Goal: Task Accomplishment & Management: Complete application form

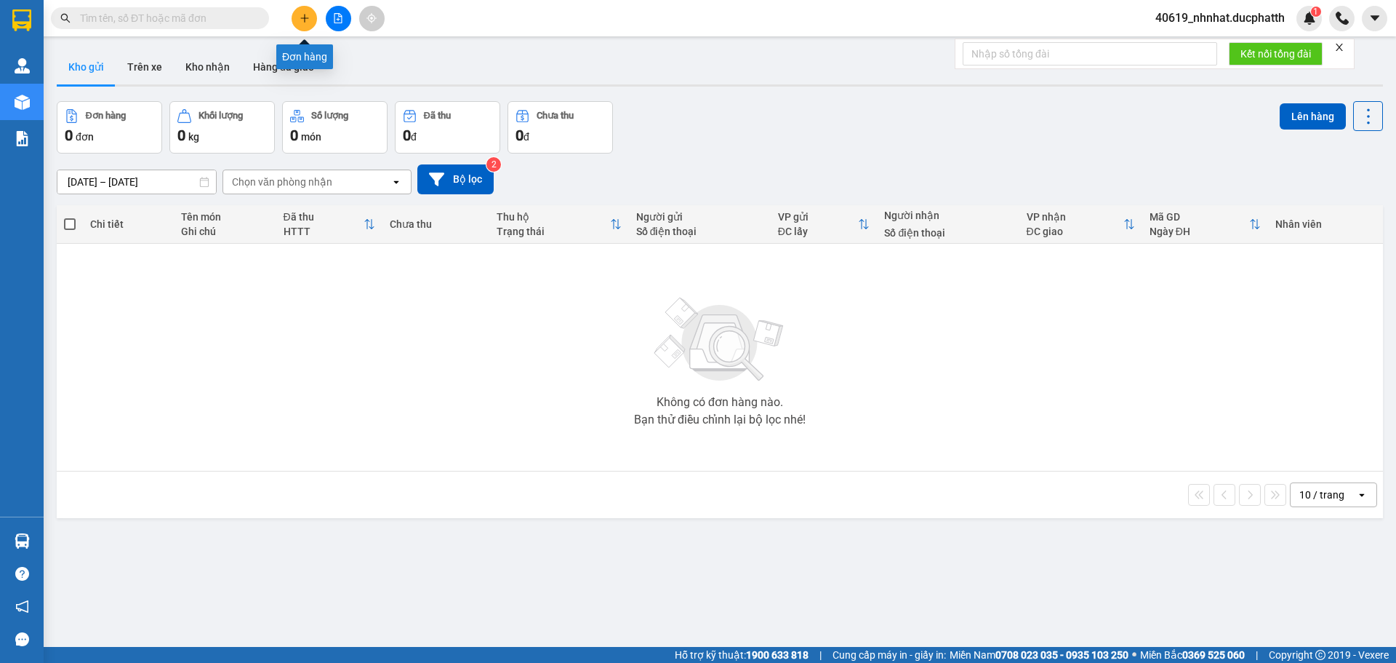
click at [308, 21] on icon "plus" at bounding box center [305, 18] width 10 height 10
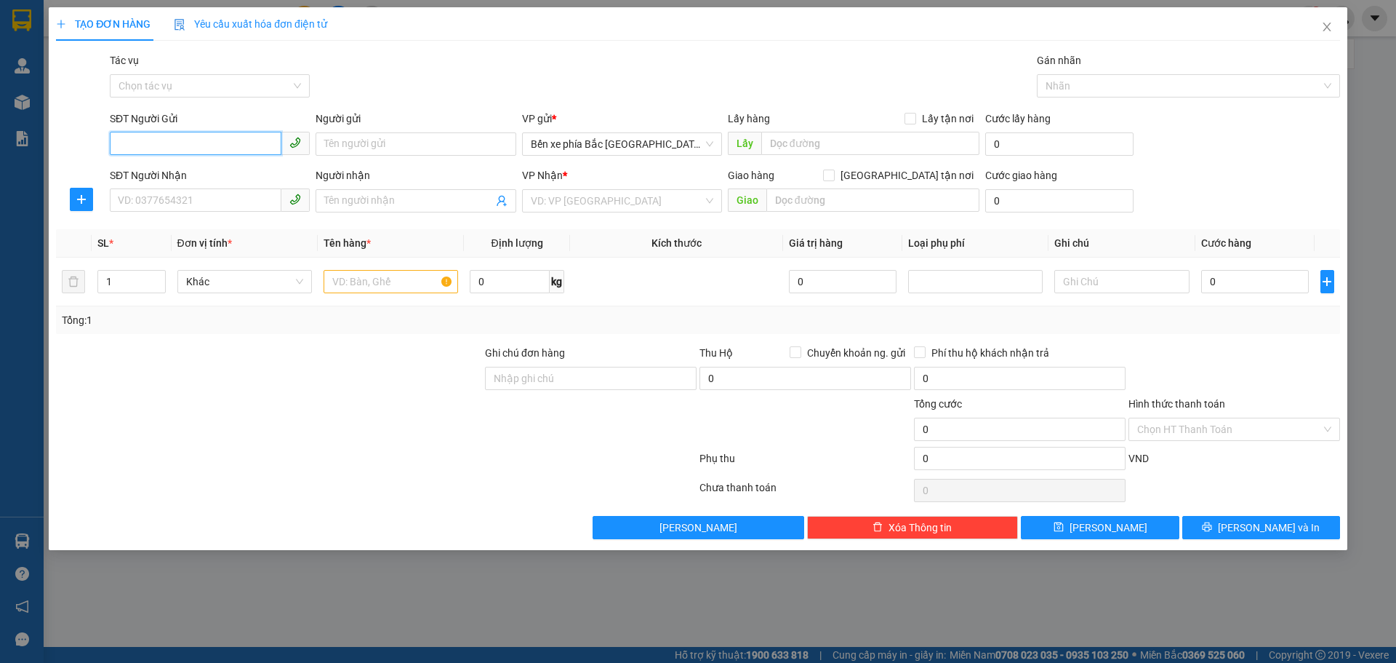
click at [196, 149] on input "SĐT Người Gửi" at bounding box center [196, 143] width 172 height 23
type input "0949166906"
click at [213, 175] on div "0949166906 - C VÂN" at bounding box center [210, 173] width 183 height 16
type input "[PERSON_NAME]"
type input "0949166906"
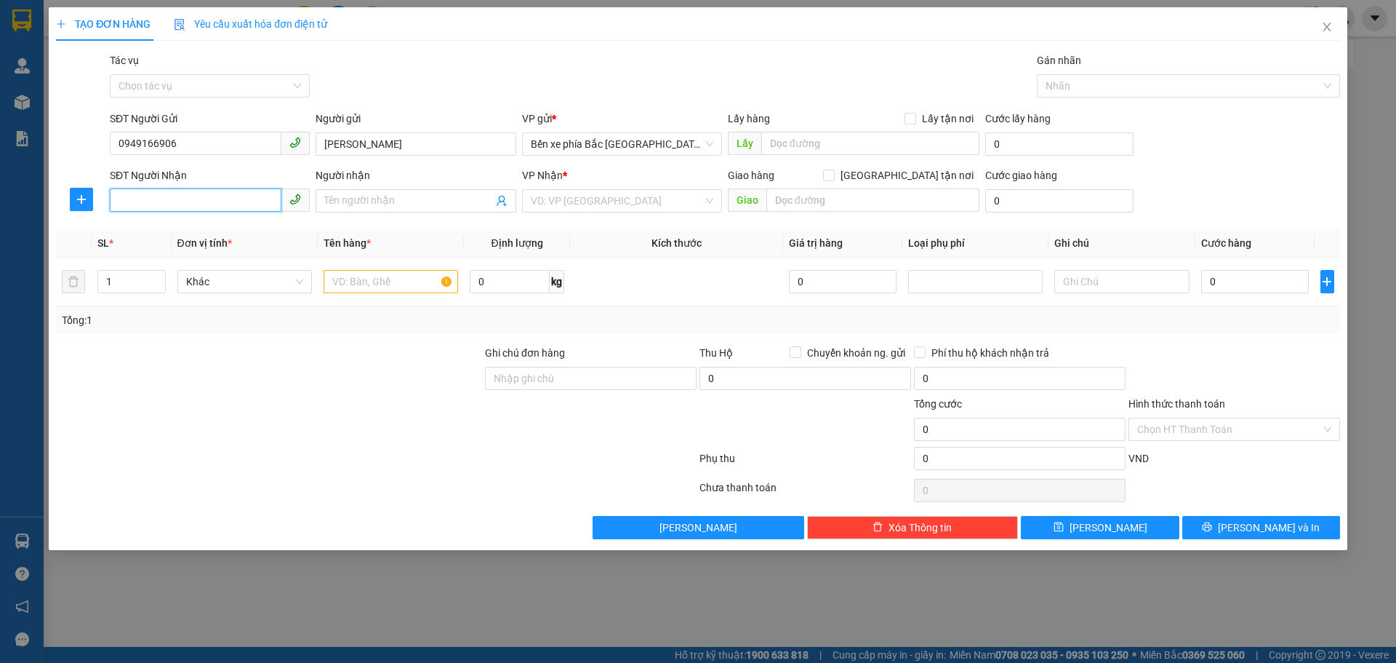
click at [217, 197] on input "SĐT Người Nhận" at bounding box center [196, 199] width 172 height 23
type input "0904124280"
click at [366, 191] on span at bounding box center [416, 200] width 200 height 23
type input "c"
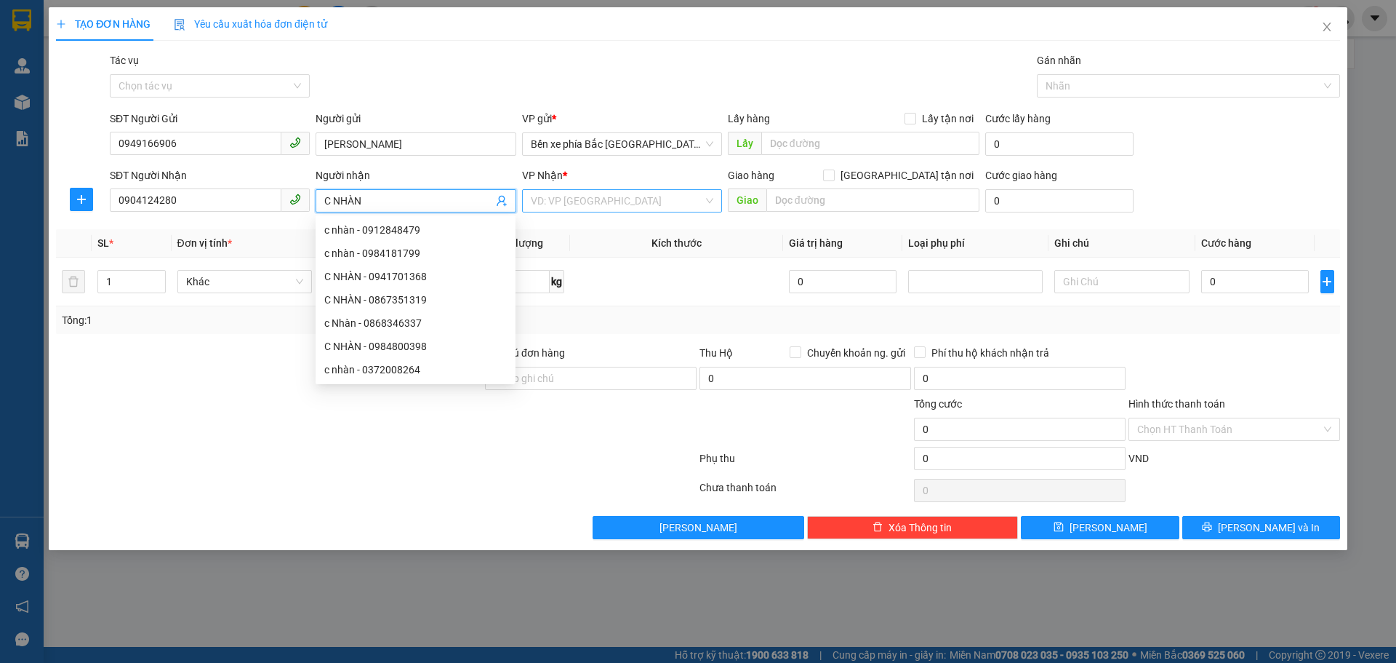
type input "C NHÀN"
click at [609, 193] on input "search" at bounding box center [617, 201] width 172 height 22
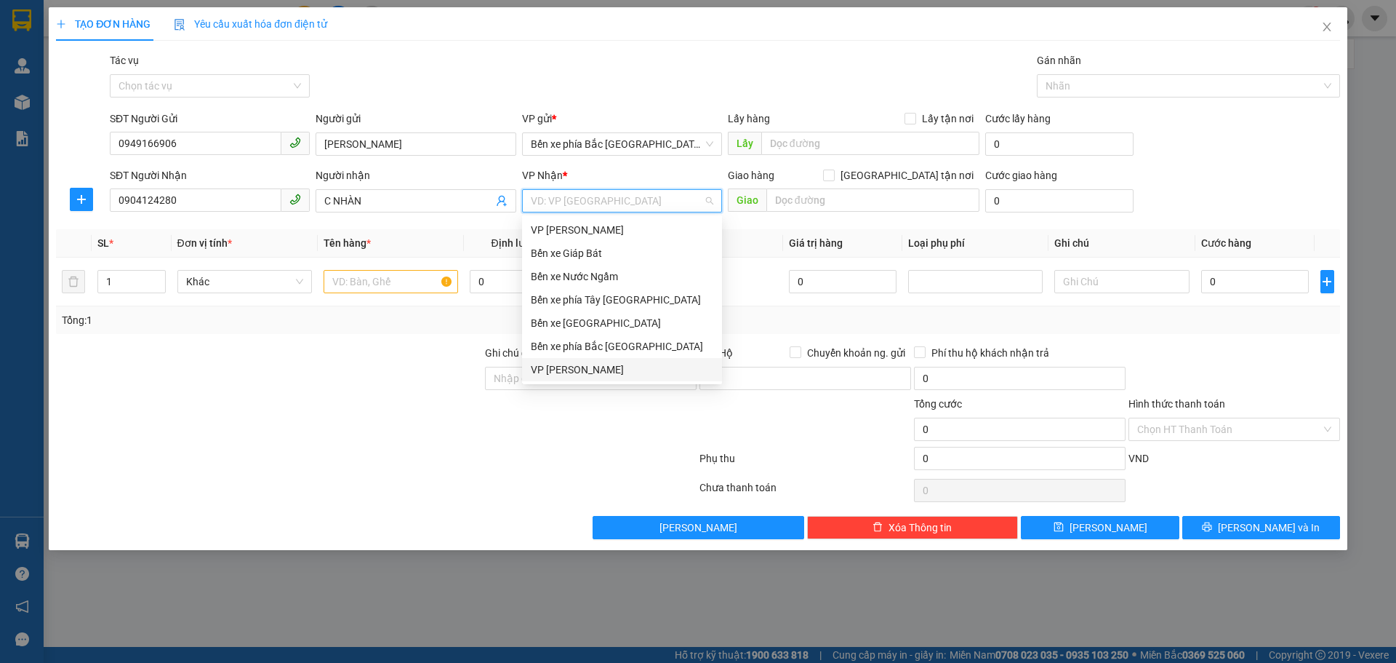
click at [574, 373] on div "VP [PERSON_NAME]" at bounding box center [622, 369] width 183 height 16
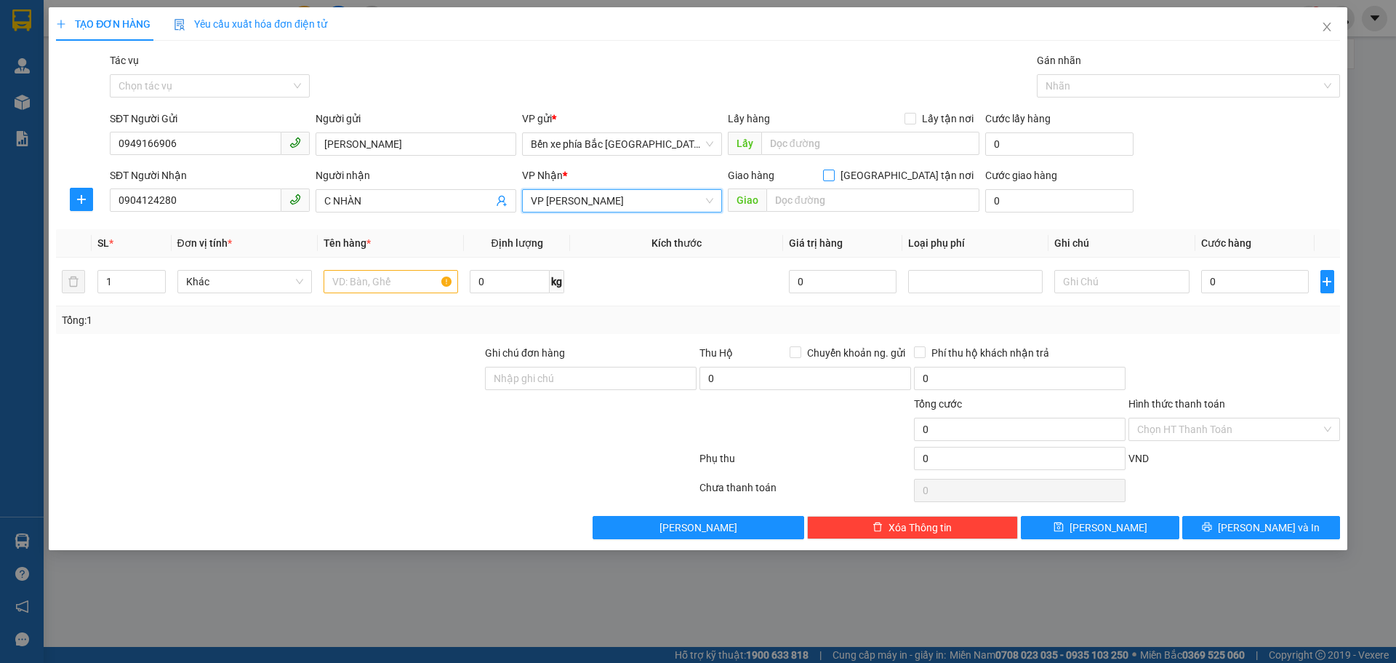
click at [915, 171] on span "Giao tận nơi" at bounding box center [907, 175] width 145 height 16
click at [833, 171] on input "Giao tận nơi" at bounding box center [828, 174] width 10 height 10
checkbox input "true"
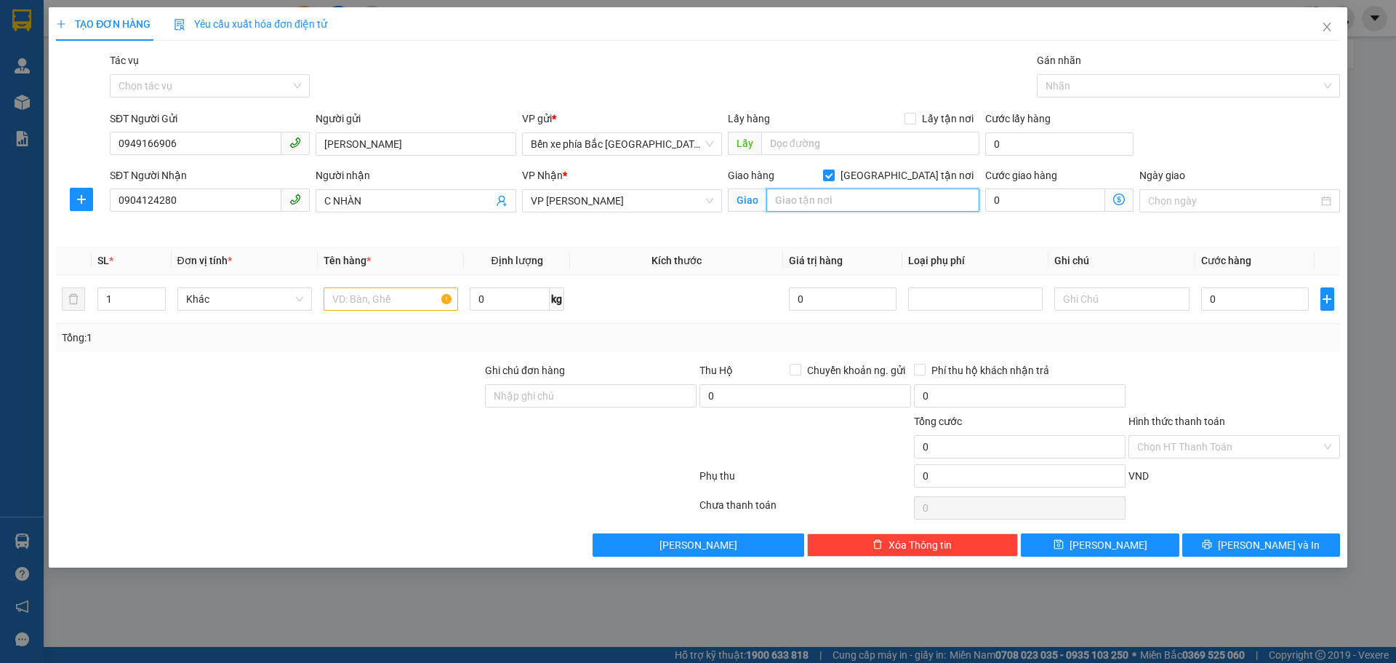
click at [910, 198] on input "text" at bounding box center [872, 199] width 213 height 23
click at [882, 198] on input "text" at bounding box center [872, 199] width 213 height 23
paste input "Điện lạnh Tiến Mạnh, 19/Đ. [STREET_ADDRESS][PERSON_NAME]"
type input "Điện lạnh Tiến Mạnh, 19/Đ. [STREET_ADDRESS][PERSON_NAME]"
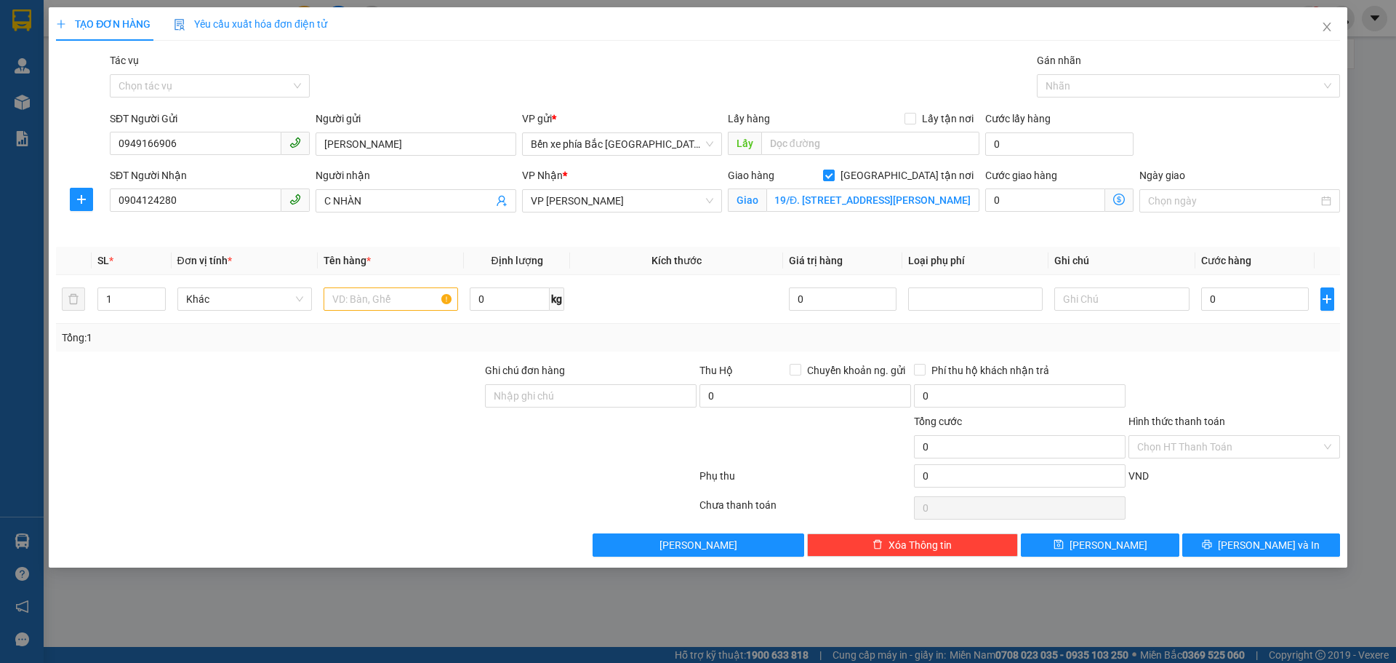
scroll to position [0, 0]
click at [1126, 197] on span at bounding box center [1119, 199] width 28 height 23
click at [1122, 199] on icon "dollar-circle" at bounding box center [1119, 199] width 12 height 12
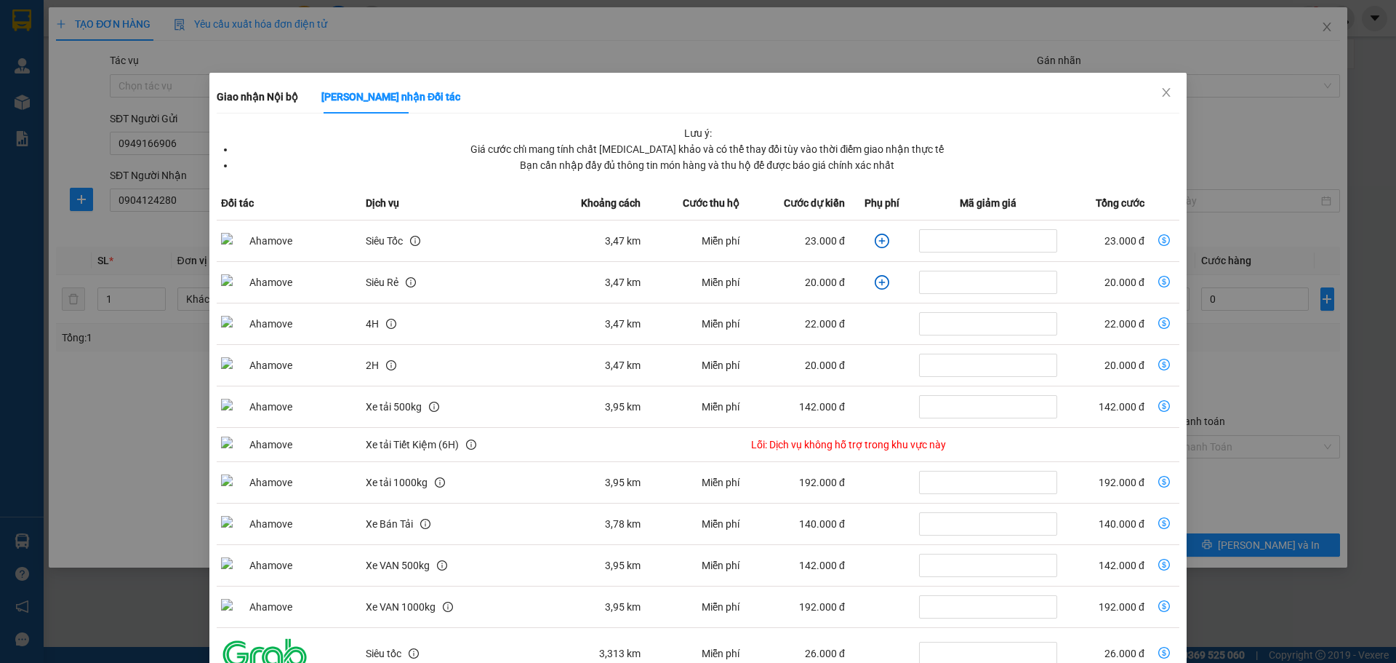
click at [875, 244] on icon "plus-circle" at bounding box center [882, 240] width 15 height 15
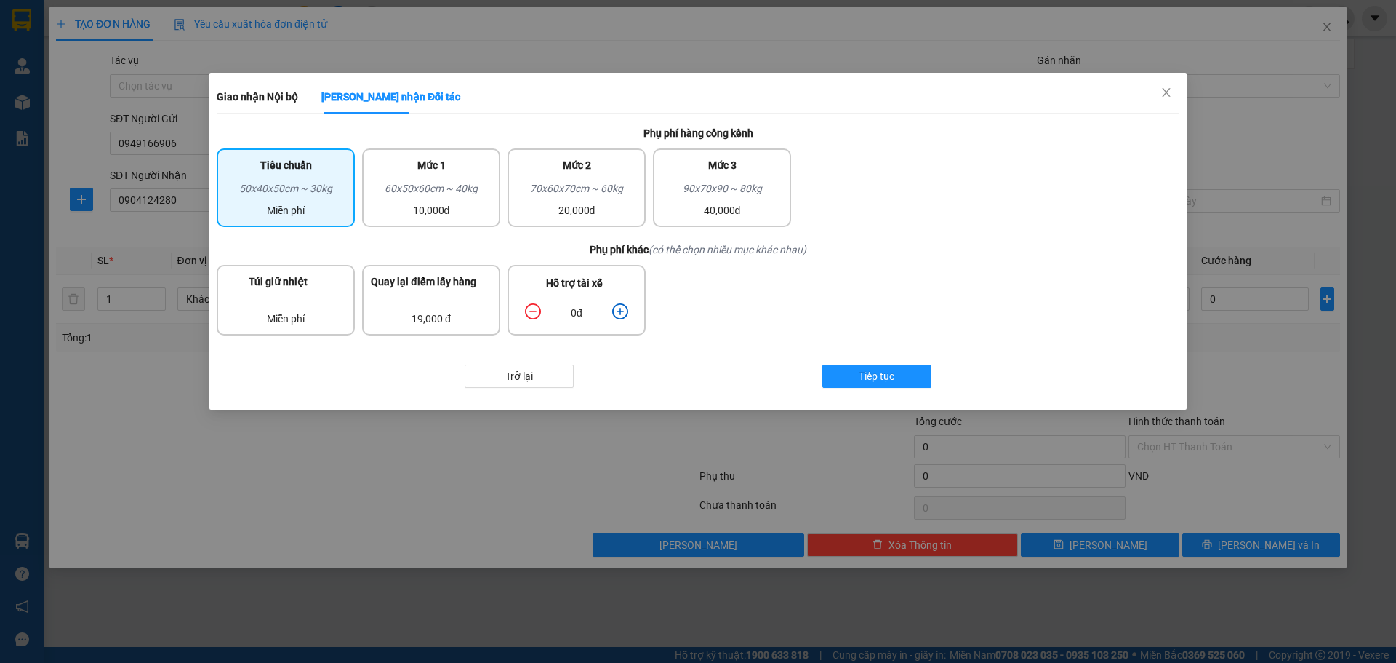
click at [620, 304] on icon "plus-circle" at bounding box center [620, 311] width 16 height 16
click at [868, 375] on span "Tiếp tục" at bounding box center [877, 376] width 36 height 16
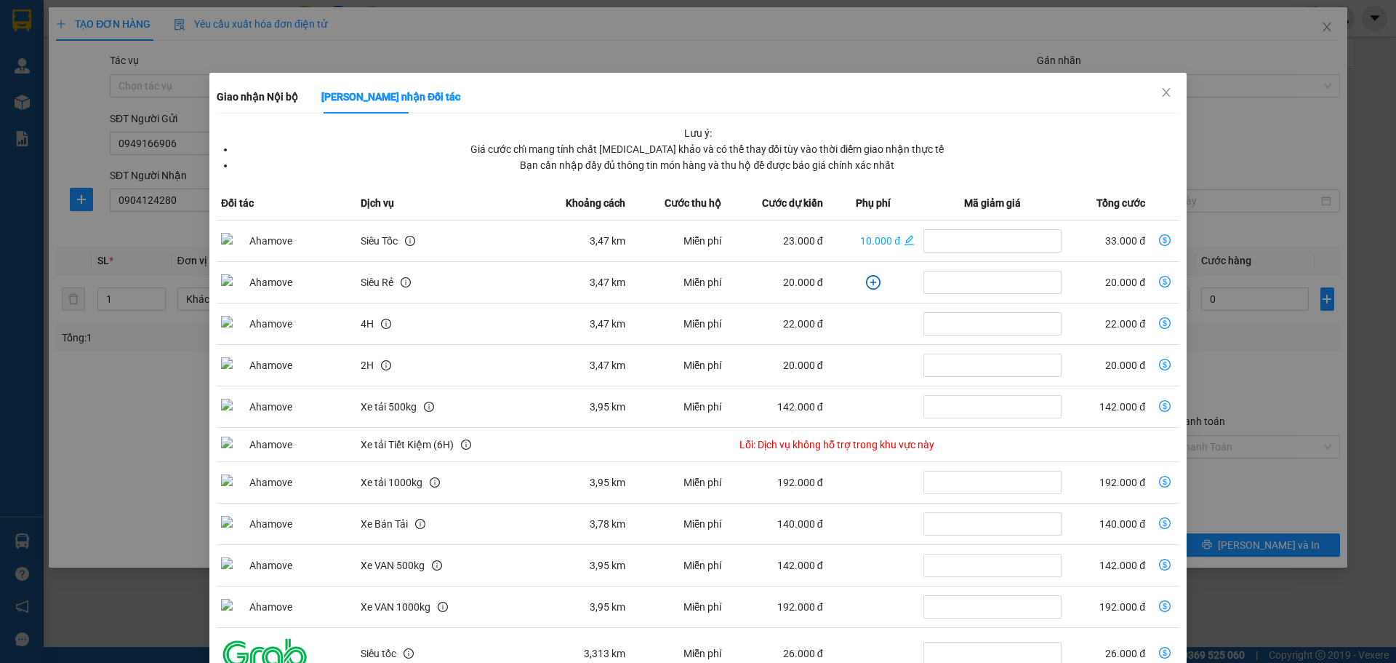
click at [1161, 240] on icon "dollar-circle" at bounding box center [1165, 240] width 12 height 12
type input "33.000"
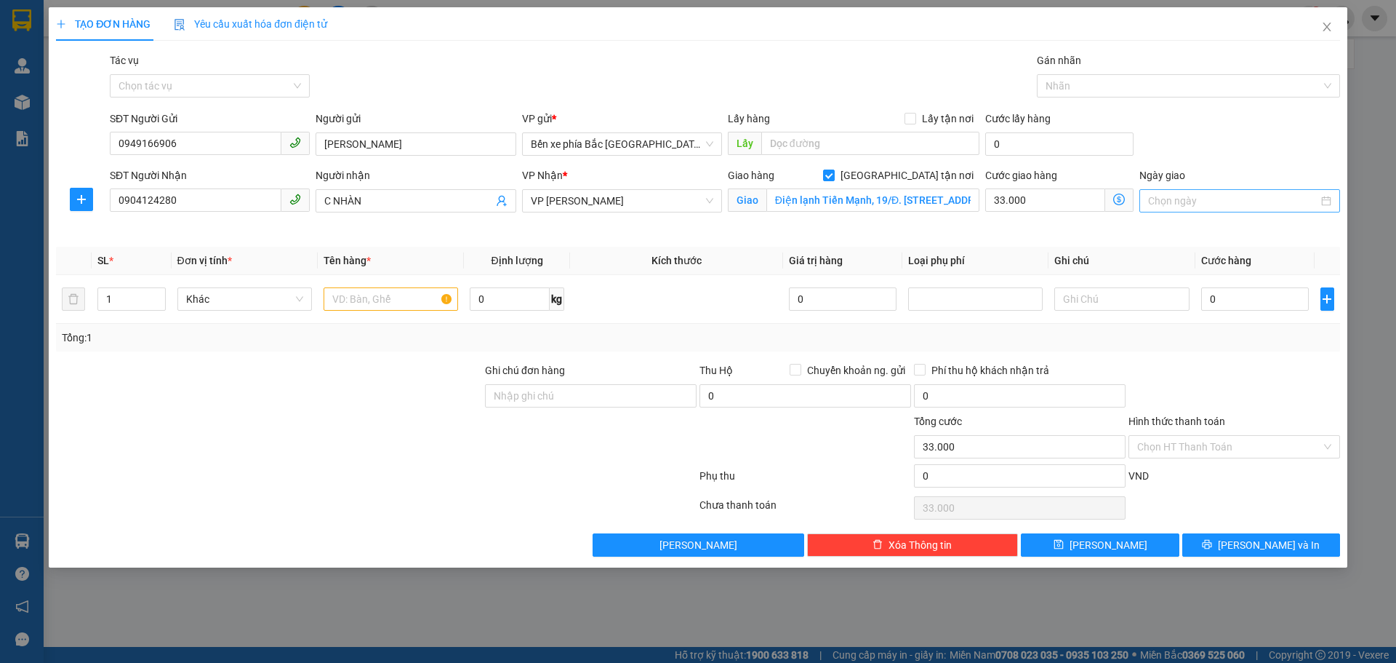
click at [1201, 199] on input "Ngày giao" at bounding box center [1232, 201] width 169 height 16
type input "14/08/2025"
click at [1270, 328] on div "14" at bounding box center [1265, 328] width 17 height 17
click at [361, 302] on input "text" at bounding box center [391, 298] width 135 height 23
type input "1 TÚI NEM"
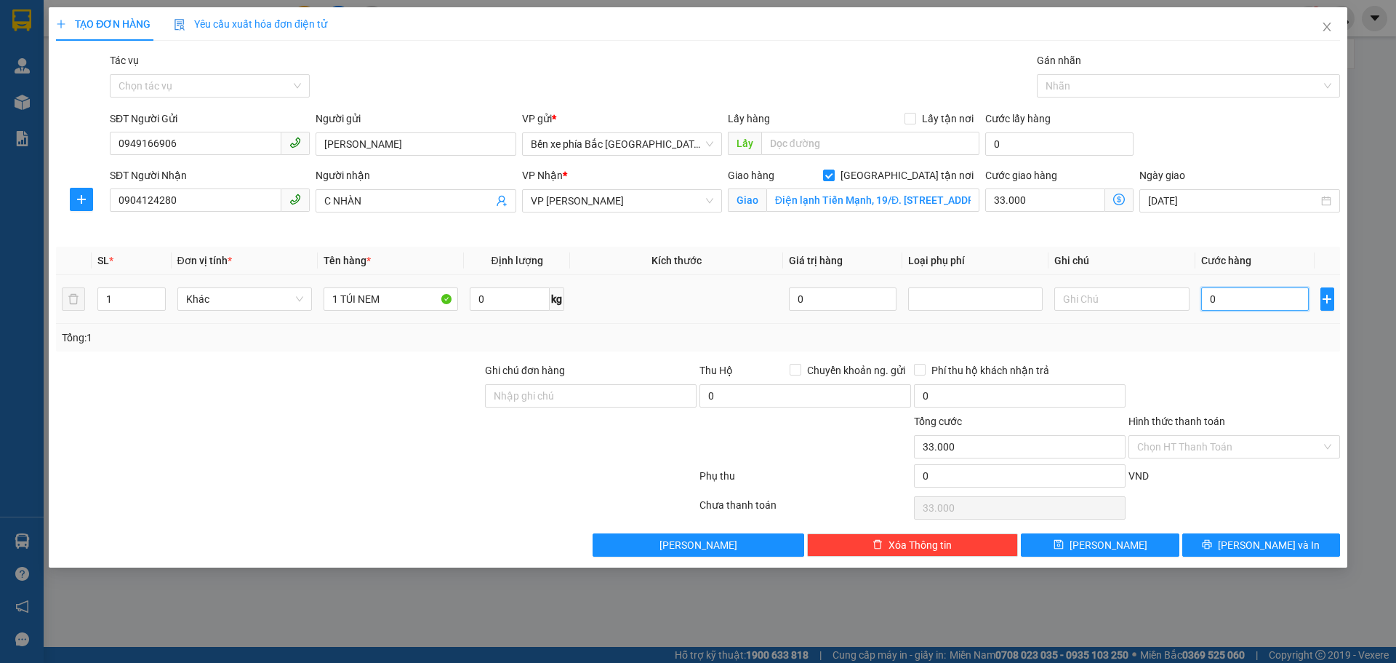
click at [1228, 301] on input "0" at bounding box center [1255, 298] width 108 height 23
type input "3"
type input "33.003"
type input "30"
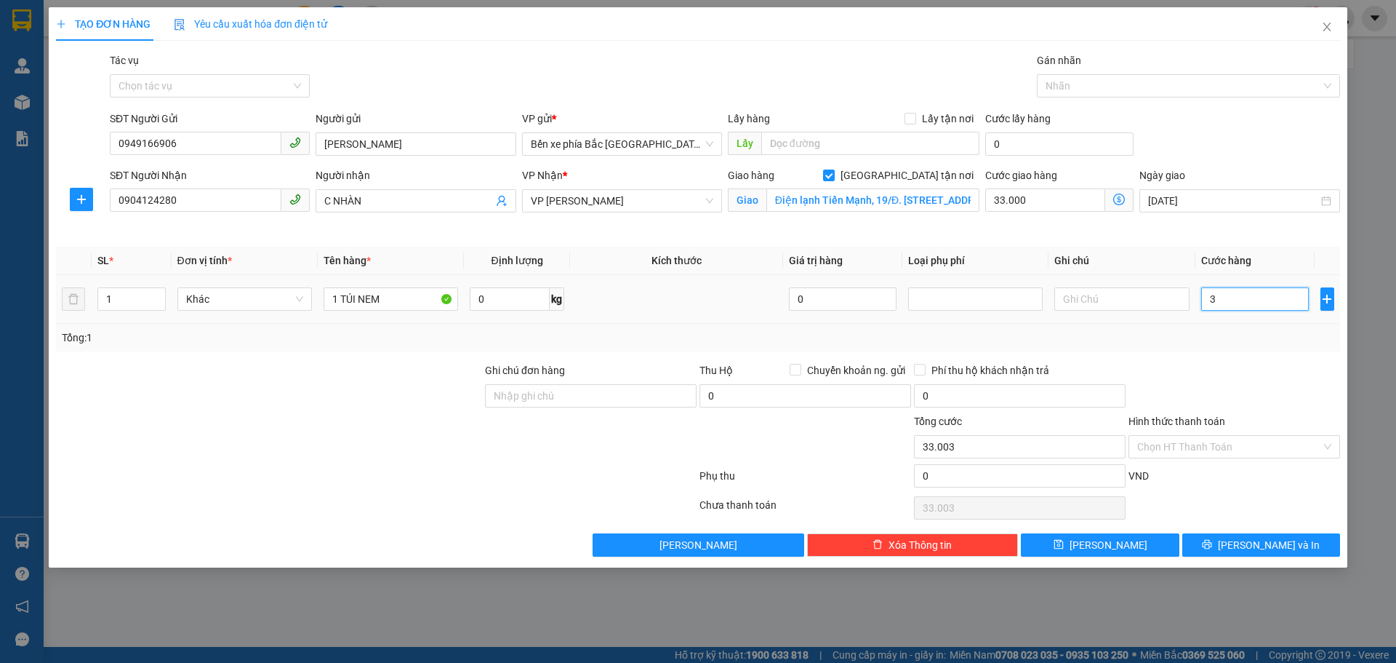
type input "33.030"
type input "300"
type input "33.300"
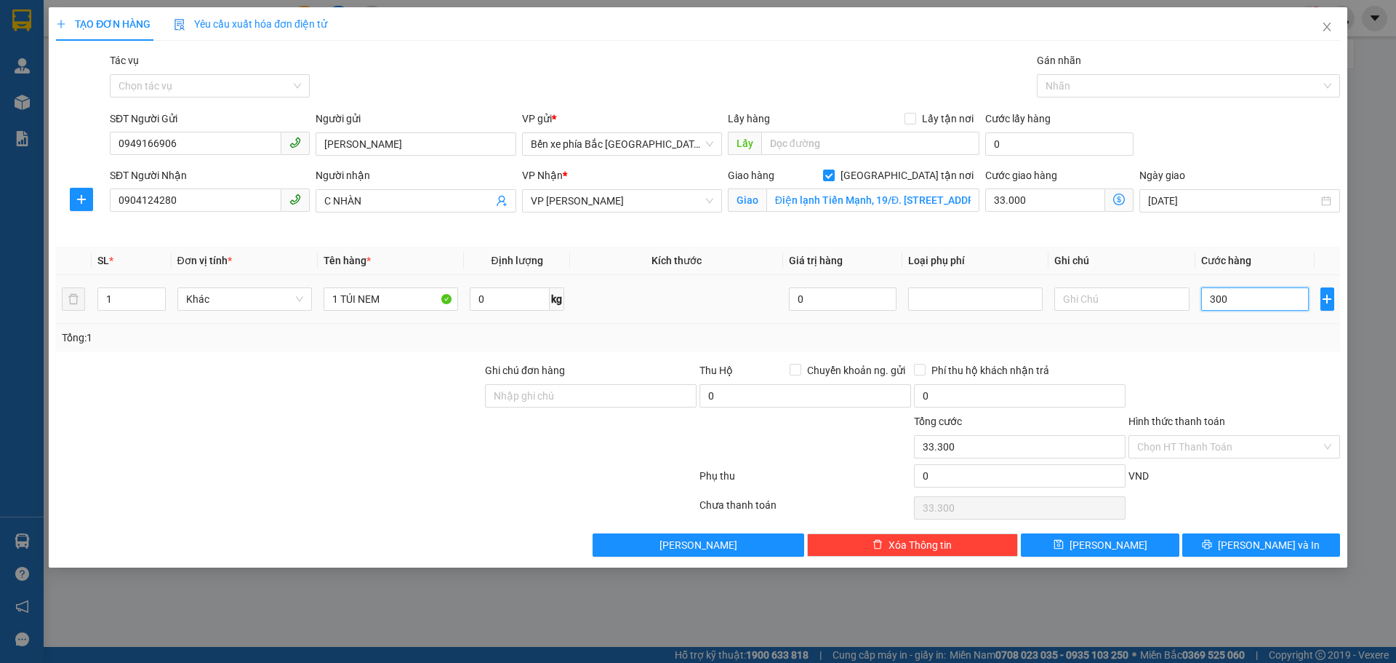
type input "3.000"
type input "36.000"
type input "30.000"
type input "63.000"
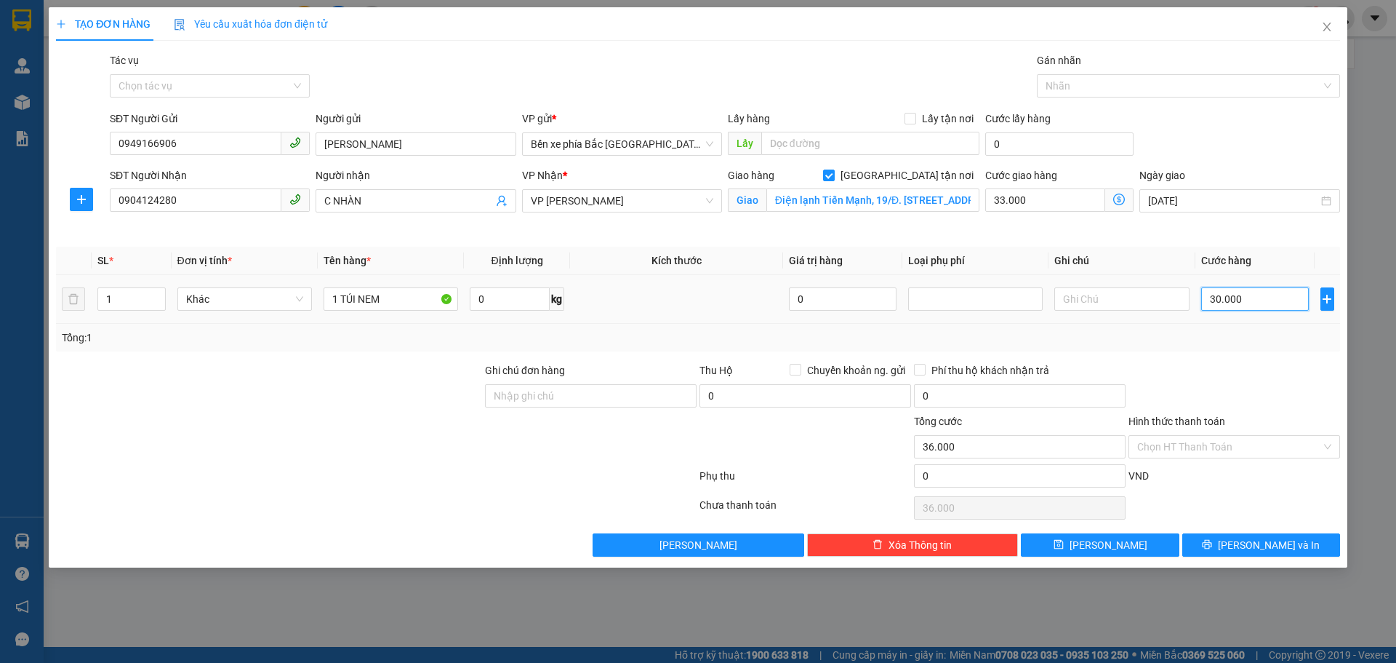
type input "63.000"
type input "30.000"
click at [1225, 333] on div "Tổng: 1" at bounding box center [698, 337] width 1273 height 16
click at [1209, 331] on div "Tổng: 1" at bounding box center [698, 337] width 1273 height 16
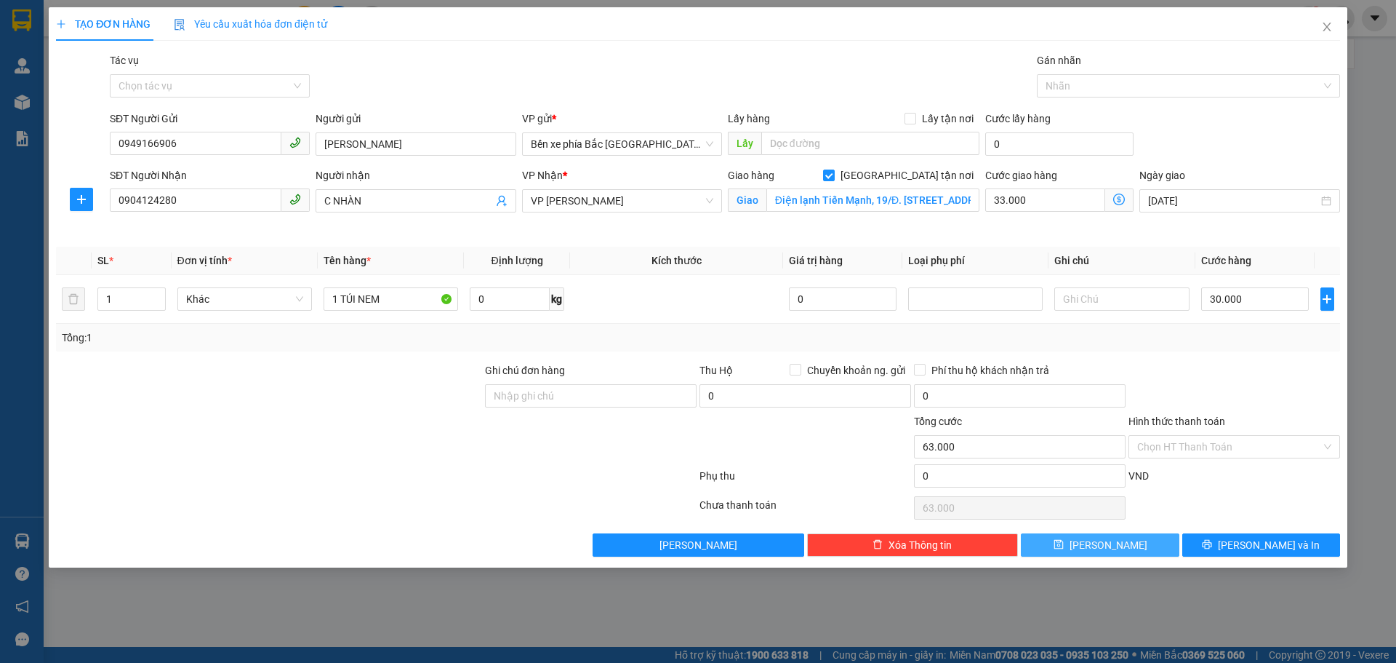
click at [1092, 554] on button "Lưu" at bounding box center [1100, 544] width 158 height 23
checkbox input "false"
type input "0"
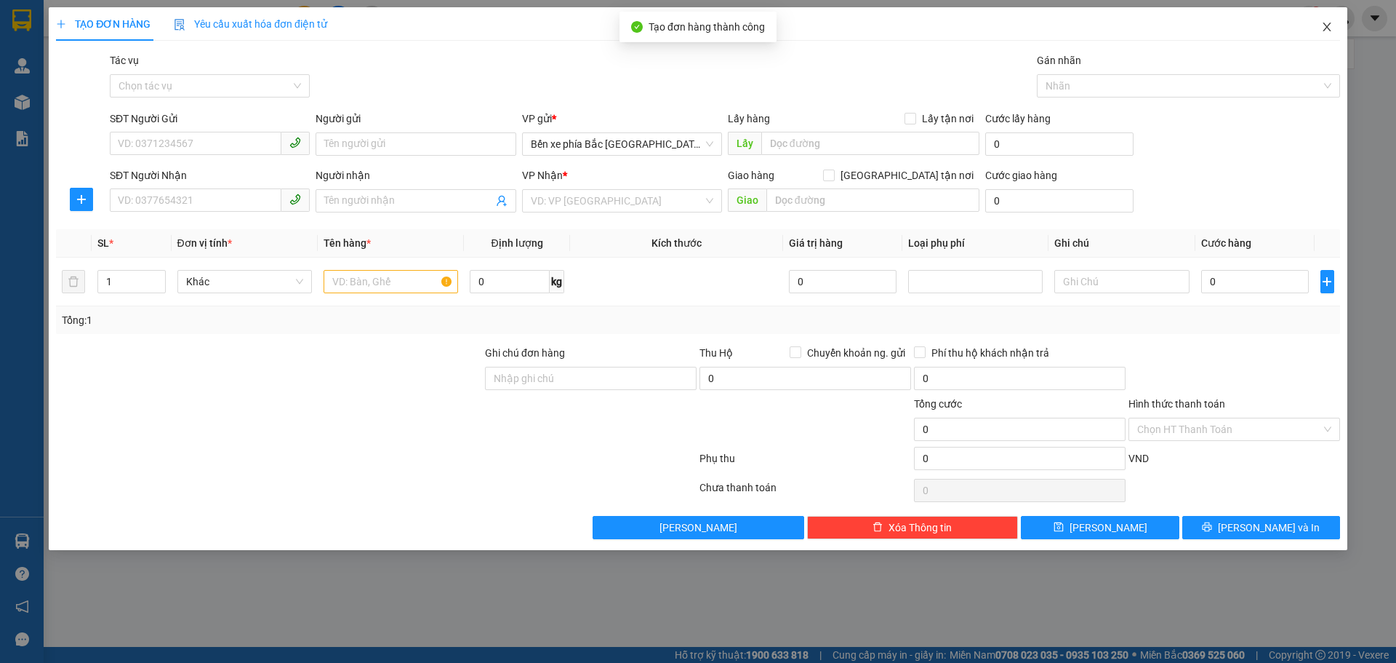
click at [1327, 27] on icon "close" at bounding box center [1327, 27] width 8 height 9
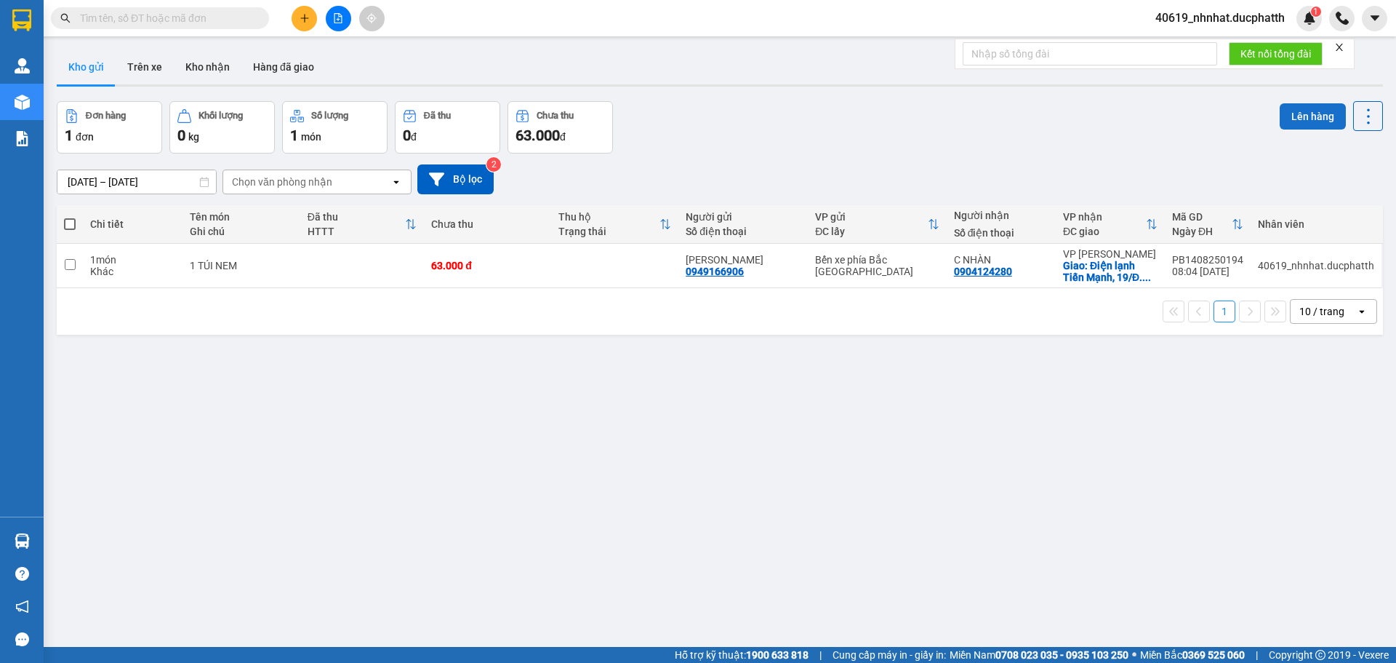
click at [1307, 124] on button "Lên hàng" at bounding box center [1313, 116] width 66 height 26
drag, startPoint x: 76, startPoint y: 268, endPoint x: 92, endPoint y: 267, distance: 16.0
click at [73, 268] on td at bounding box center [70, 266] width 26 height 44
checkbox input "true"
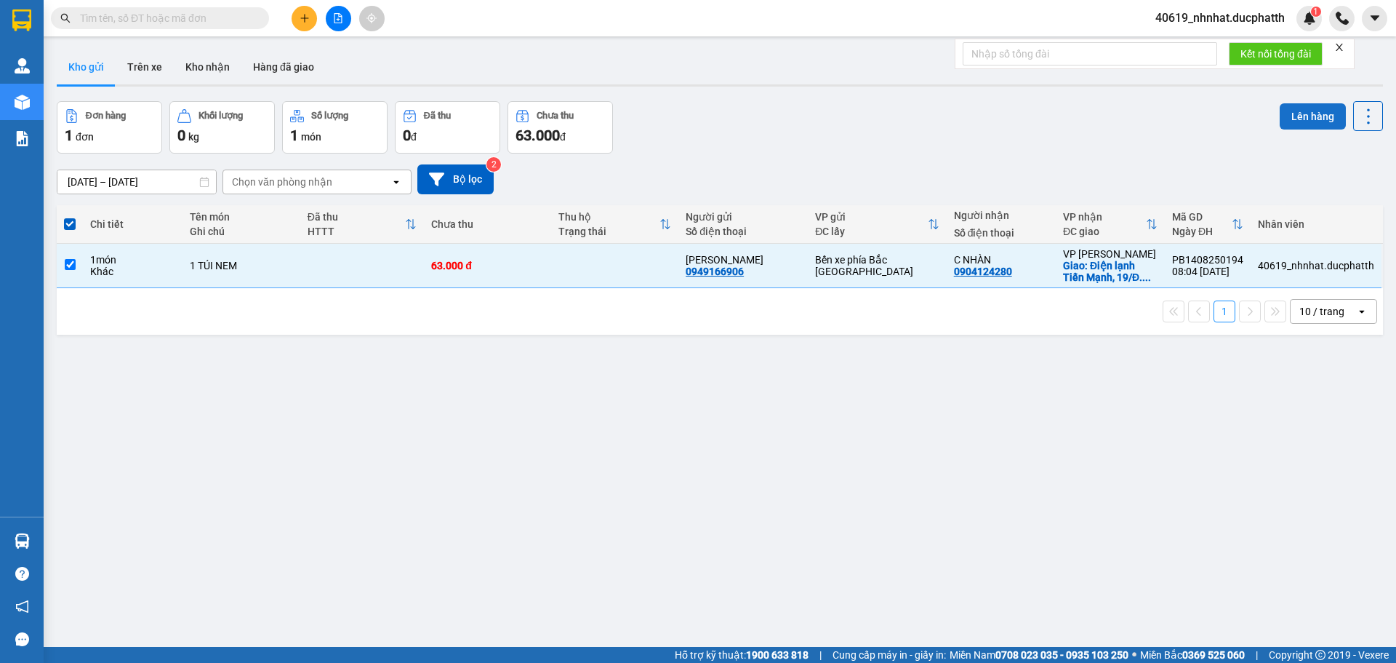
click at [1284, 111] on button "Lên hàng" at bounding box center [1313, 116] width 66 height 26
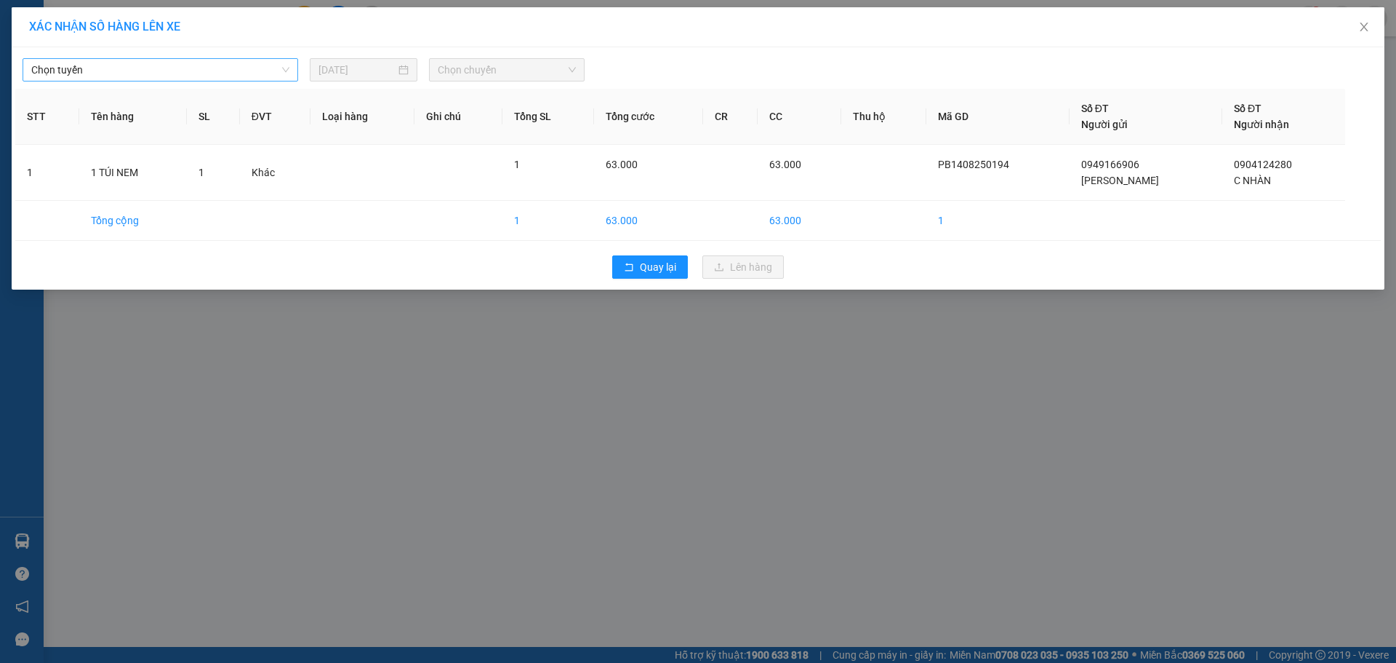
click at [144, 77] on span "Chọn tuyến" at bounding box center [160, 70] width 258 height 22
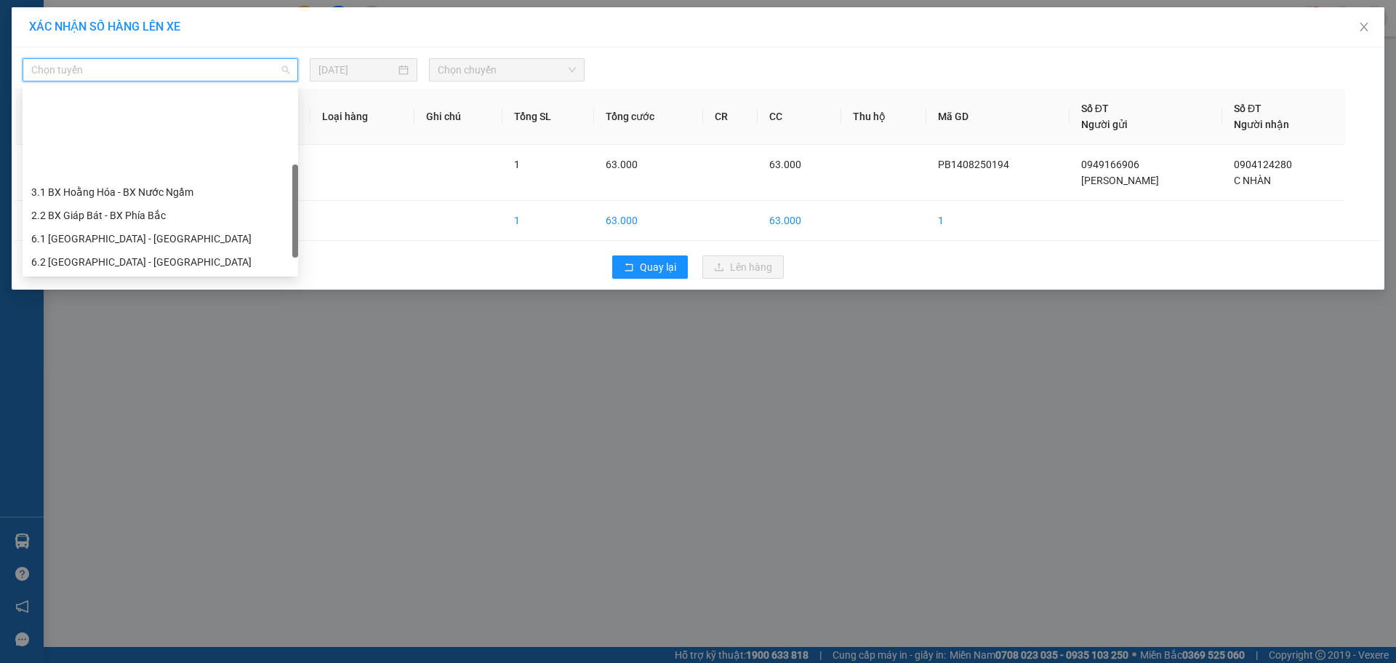
scroll to position [97, 0]
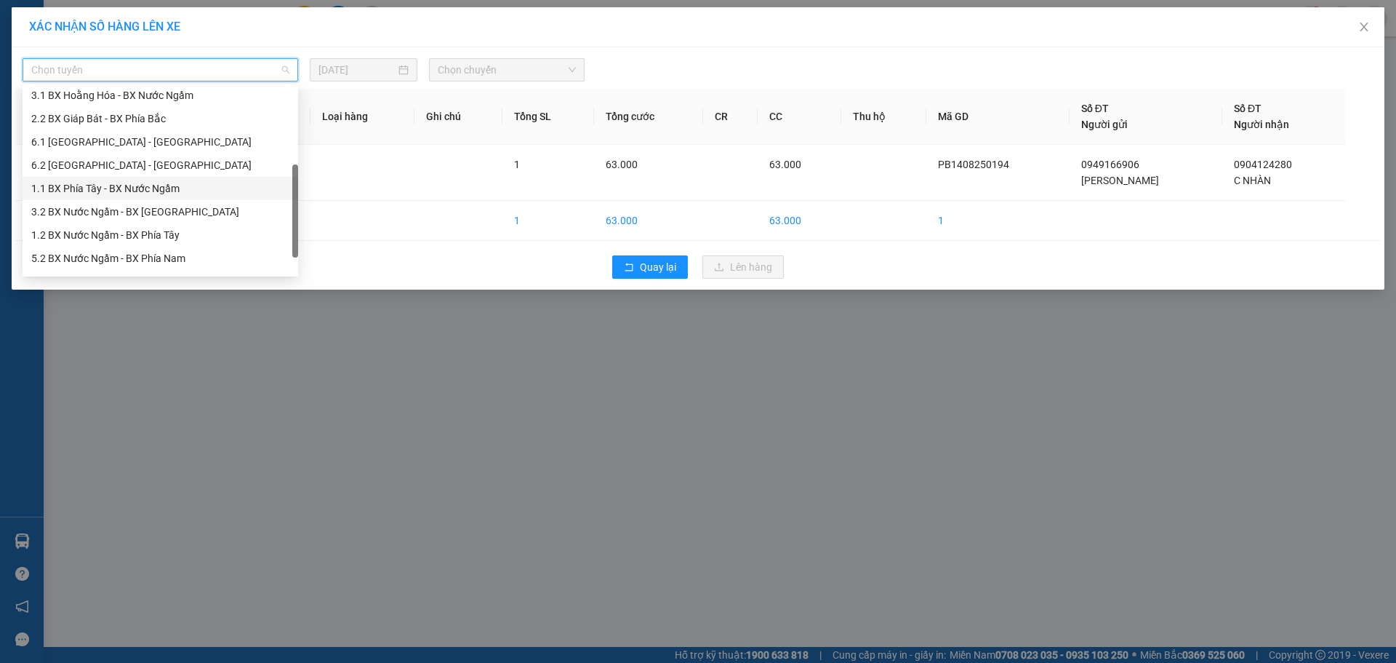
click at [119, 191] on div "1.1 BX Phía Tây - BX Nước Ngầm" at bounding box center [160, 188] width 258 height 16
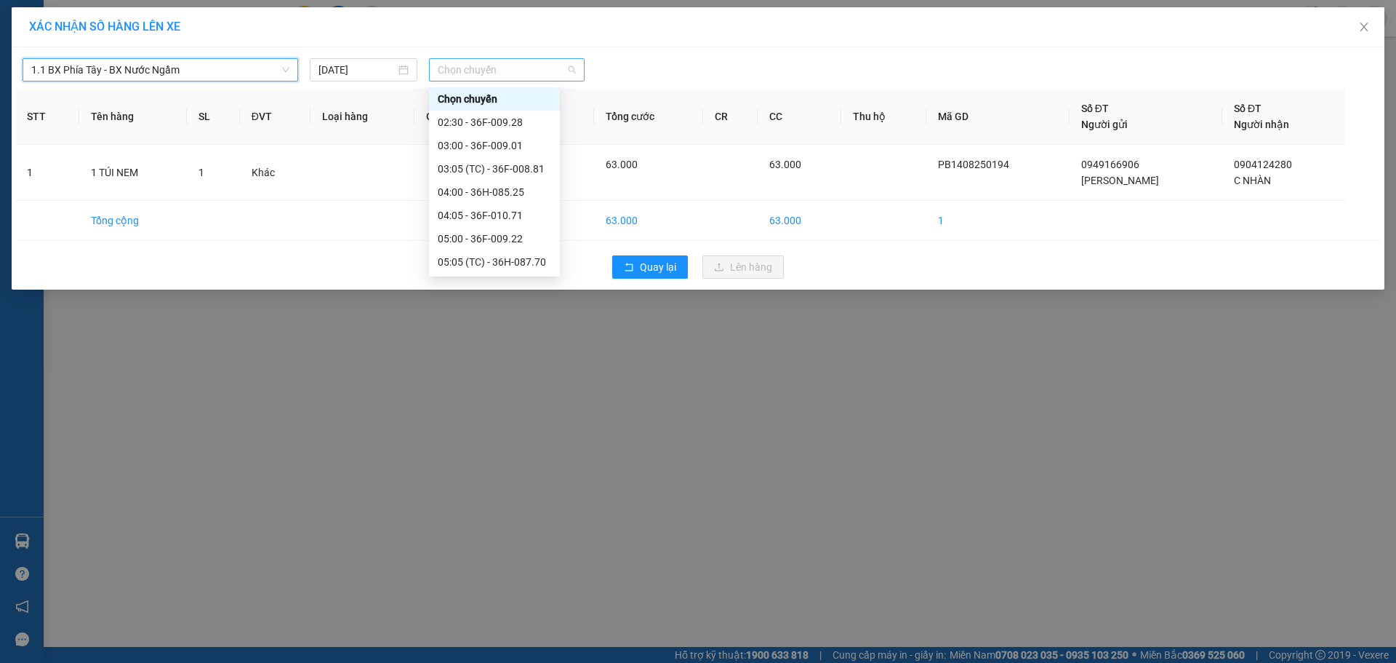
click at [517, 69] on span "Chọn chuyến" at bounding box center [507, 70] width 138 height 22
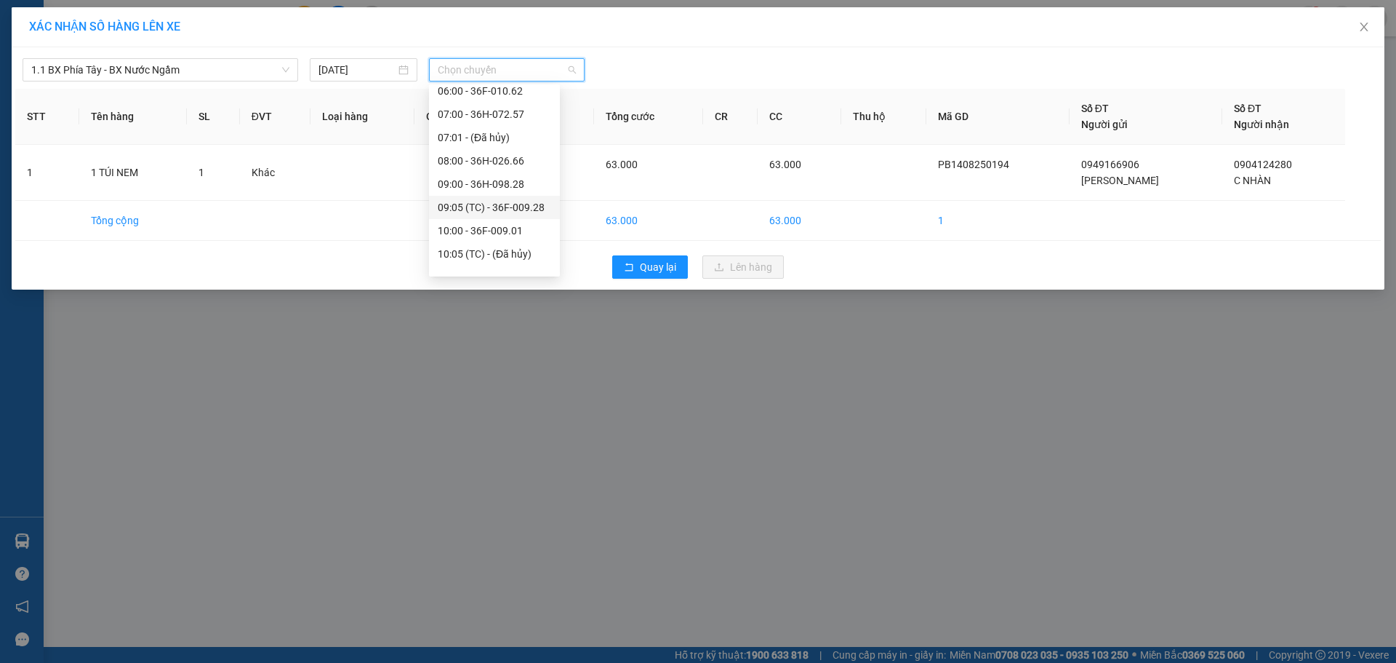
click at [487, 207] on div "09:05 (TC) - 36F-009.28" at bounding box center [494, 207] width 113 height 16
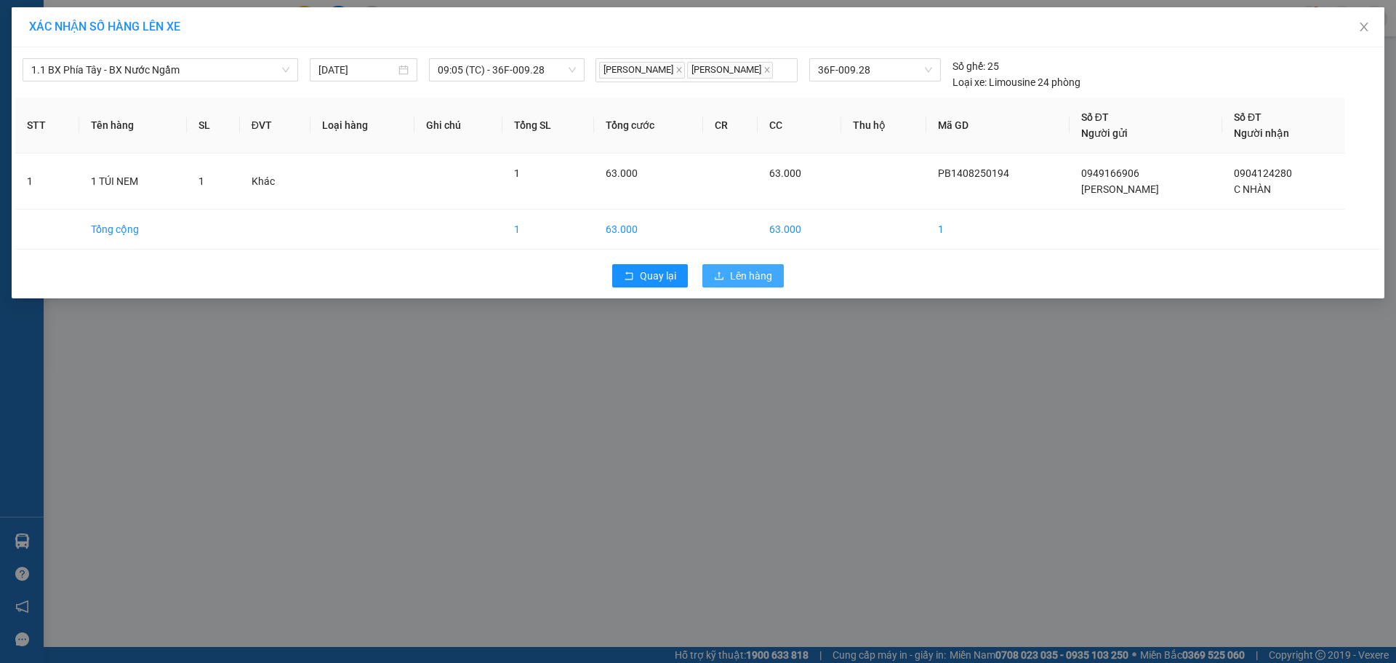
click at [758, 275] on span "Lên hàng" at bounding box center [751, 276] width 42 height 16
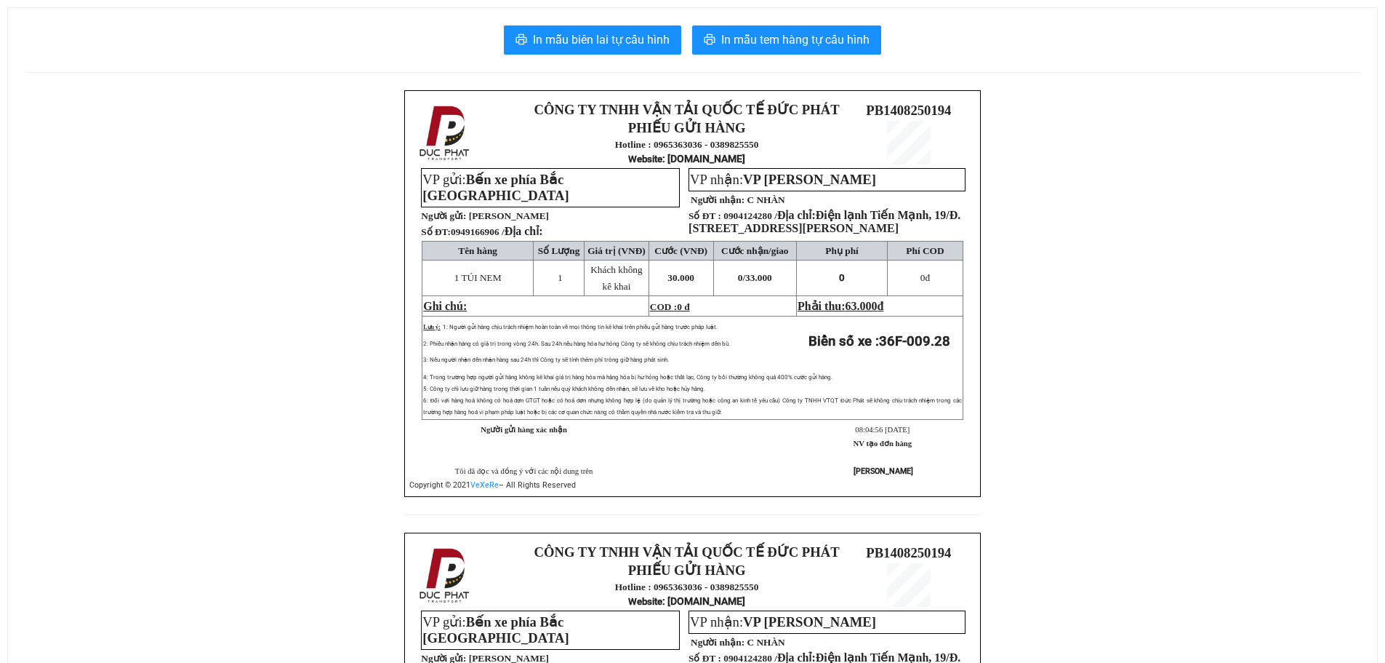
click at [593, 57] on div "In mẫu biên lai tự cấu hình In mẫu tem hàng tự cấu hình CÔNG TY TNHH VẬN TẢI QU…" at bounding box center [692, 500] width 1369 height 984
click at [592, 42] on span "In mẫu biên lai tự cấu hình" at bounding box center [601, 40] width 137 height 18
drag, startPoint x: 187, startPoint y: 340, endPoint x: 196, endPoint y: 321, distance: 21.8
click at [187, 340] on div "CÔNG TY TNHH VẬN TẢI QUỐC TẾ ĐỨC PHÁT PHIẾU GỬI HÀNG Hotline : 0965363036 - 038…" at bounding box center [692, 532] width 1334 height 884
